Goal: Navigation & Orientation: Find specific page/section

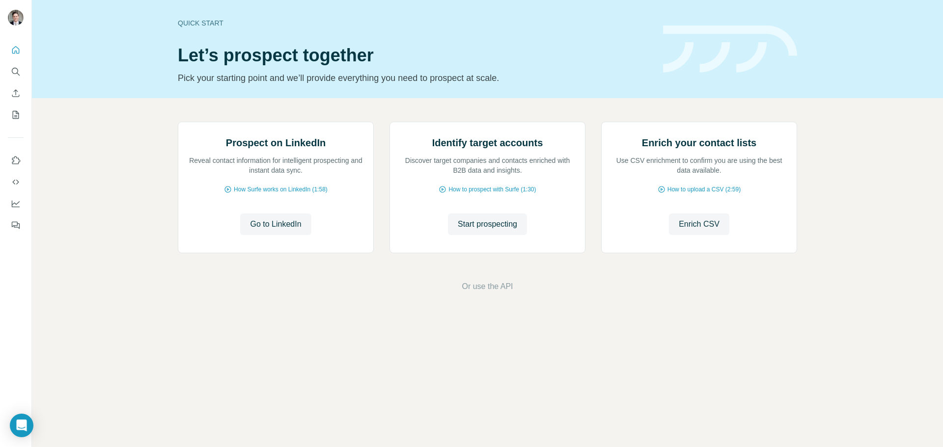
drag, startPoint x: 262, startPoint y: 333, endPoint x: 261, endPoint y: 421, distance: 88.4
click at [261, 426] on div "Quick start Let’s prospect together Pick your starting point and we’ll provide …" at bounding box center [487, 223] width 911 height 447
click at [17, 115] on icon "My lists" at bounding box center [16, 115] width 10 height 10
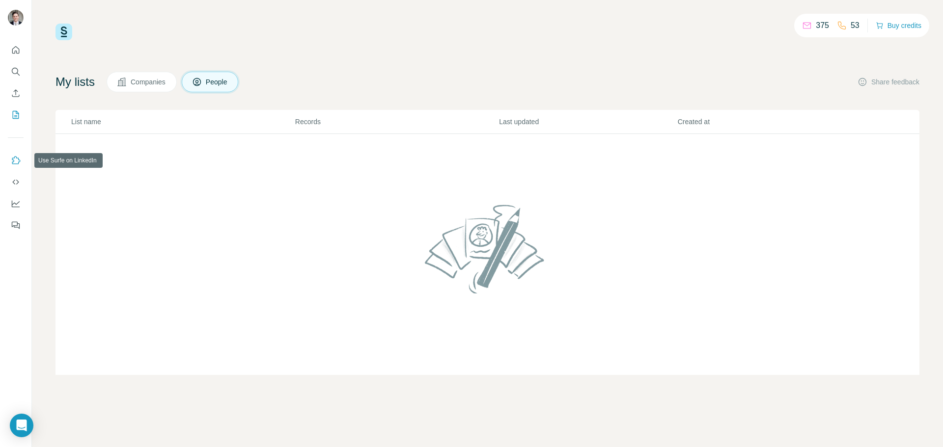
click at [16, 159] on icon "Use Surfe on LinkedIn" at bounding box center [16, 161] width 10 height 10
